Goal: Task Accomplishment & Management: Complete application form

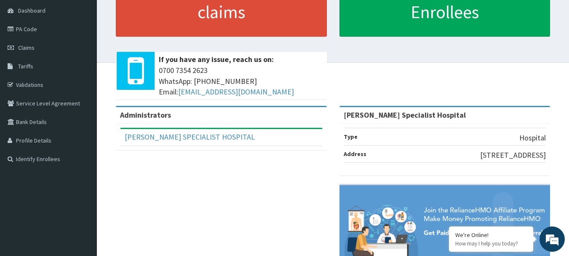
scroll to position [84, 0]
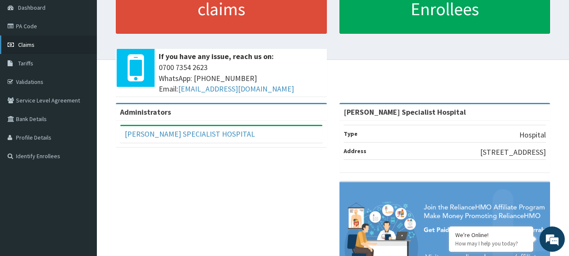
click at [31, 43] on span "Claims" at bounding box center [26, 45] width 16 height 8
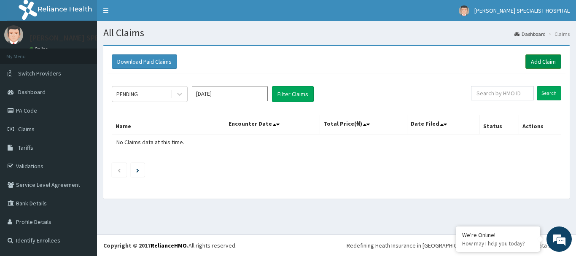
click at [534, 62] on link "Add Claim" at bounding box center [543, 61] width 36 height 14
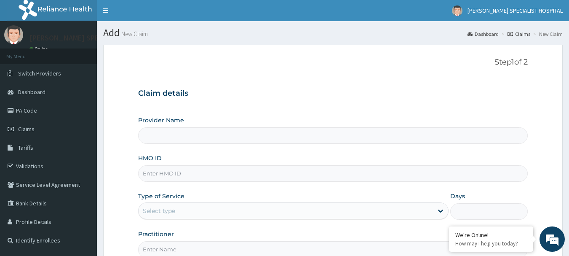
type input "[PERSON_NAME] Specialist Hospital"
click at [29, 110] on link "PA Code" at bounding box center [48, 110] width 97 height 19
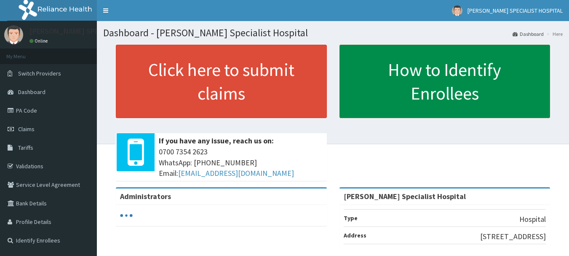
click at [447, 90] on link "How to Identify Enrollees" at bounding box center [445, 81] width 211 height 73
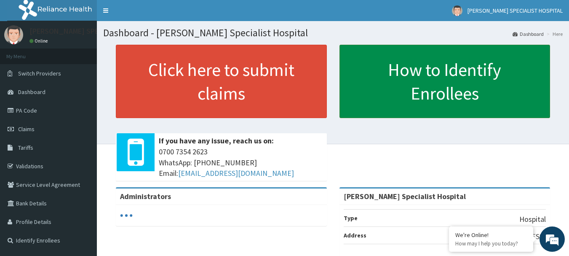
drag, startPoint x: 0, startPoint y: 0, endPoint x: 420, endPoint y: 81, distance: 427.7
click at [420, 81] on link "How to Identify Enrollees" at bounding box center [445, 81] width 211 height 73
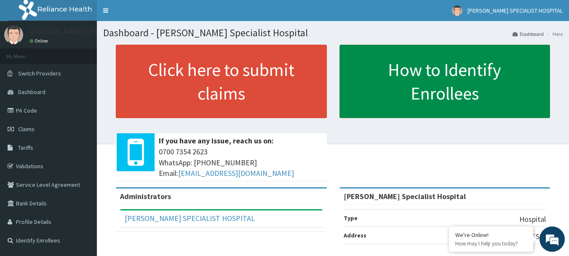
click at [439, 77] on link "How to Identify Enrollees" at bounding box center [445, 81] width 211 height 73
